Goal: Information Seeking & Learning: Learn about a topic

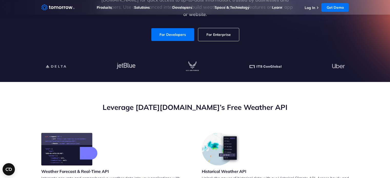
scroll to position [26, 0]
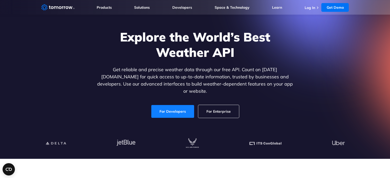
click at [165, 107] on link "For Developers" at bounding box center [172, 111] width 43 height 13
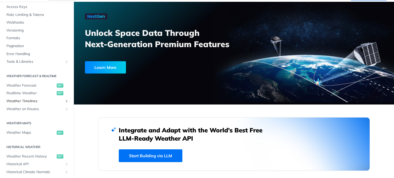
scroll to position [51, 0]
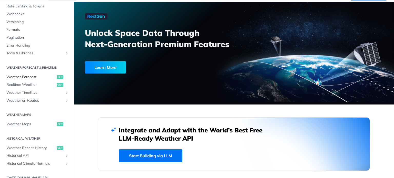
click at [26, 78] on span "Weather Forecast" at bounding box center [30, 77] width 49 height 5
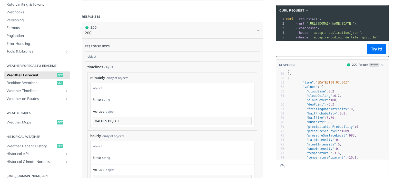
scroll to position [128, 0]
